Goal: Task Accomplishment & Management: Complete application form

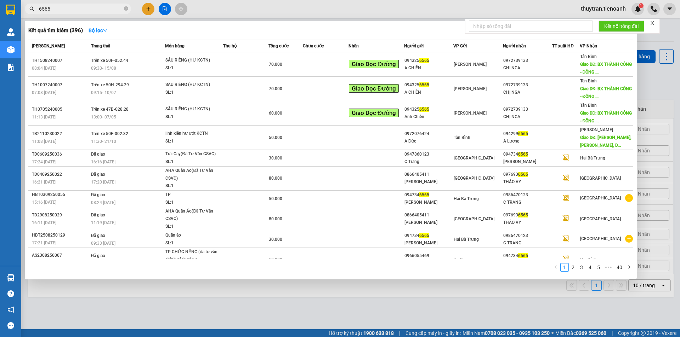
drag, startPoint x: 58, startPoint y: 10, endPoint x: 29, endPoint y: 7, distance: 28.8
click at [29, 7] on div "6565" at bounding box center [69, 9] width 138 height 11
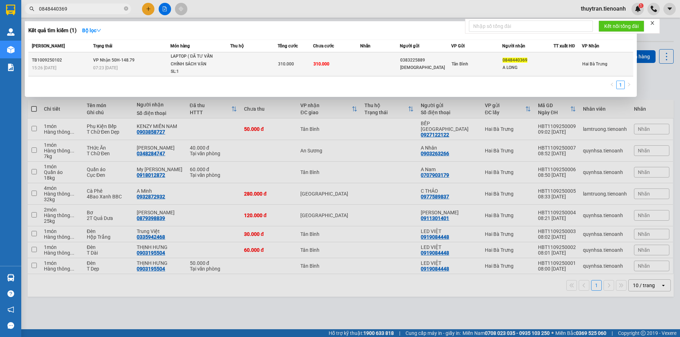
type input "0848440369"
click at [224, 64] on span "LAPTOP ( ĐÃ TƯ VẤN CHÍNH SÁCH VẬN CHUYỂN SL: 1" at bounding box center [200, 64] width 59 height 23
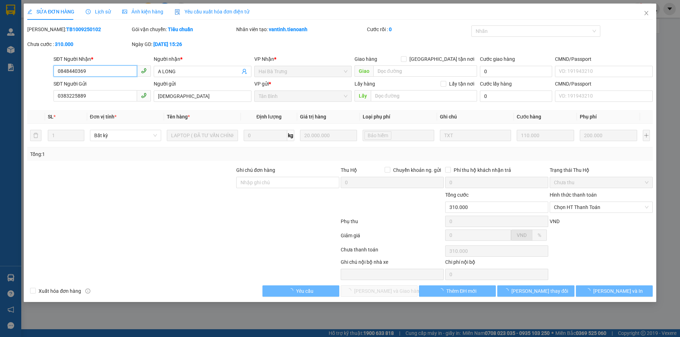
type input "0848440369"
type input "A LONG"
type input "0383225889"
type input "[DEMOGRAPHIC_DATA]"
type input "310.000"
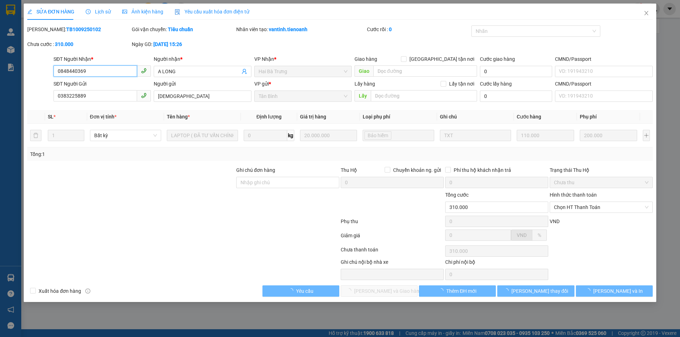
type input "310.000"
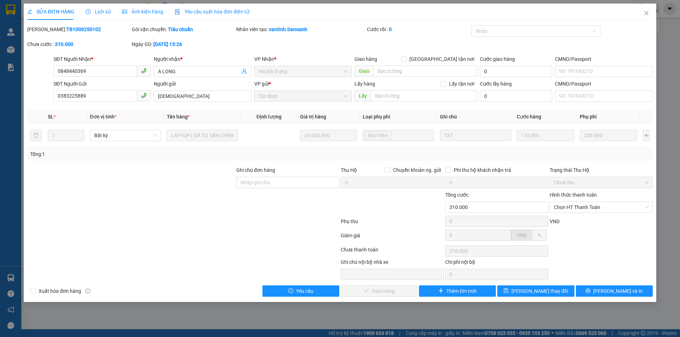
click at [99, 13] on span "Lịch sử" at bounding box center [98, 12] width 25 height 6
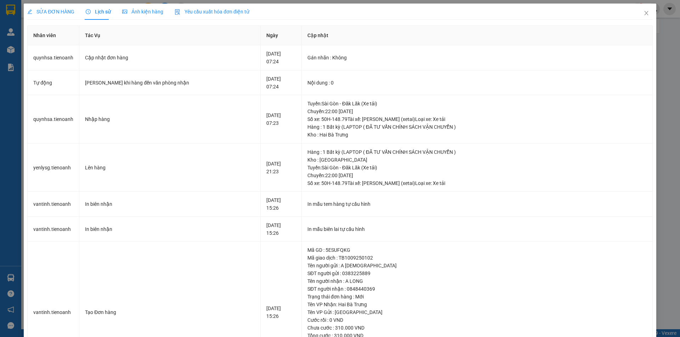
click at [45, 10] on span "SỬA ĐƠN HÀNG" at bounding box center [50, 12] width 47 height 6
